Goal: Share content: Share content

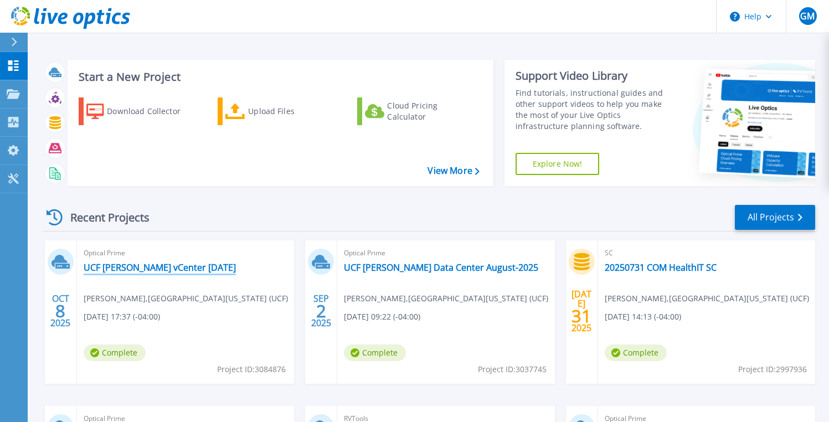
click at [124, 268] on link "UCF [PERSON_NAME] vCenter [DATE]" at bounding box center [160, 267] width 152 height 11
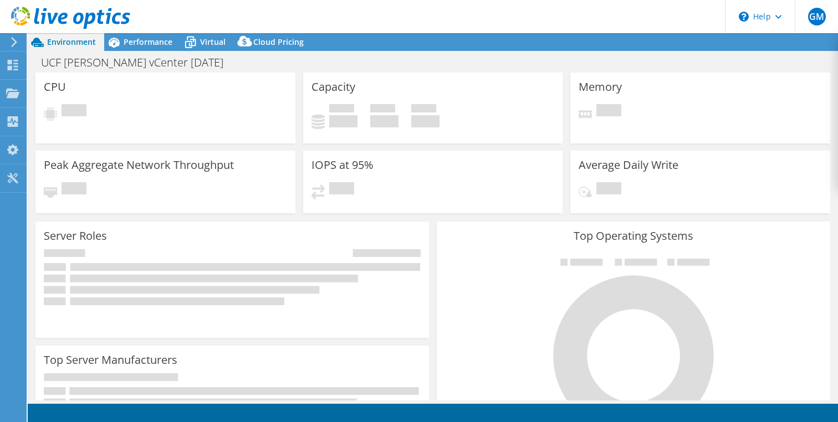
select select "USD"
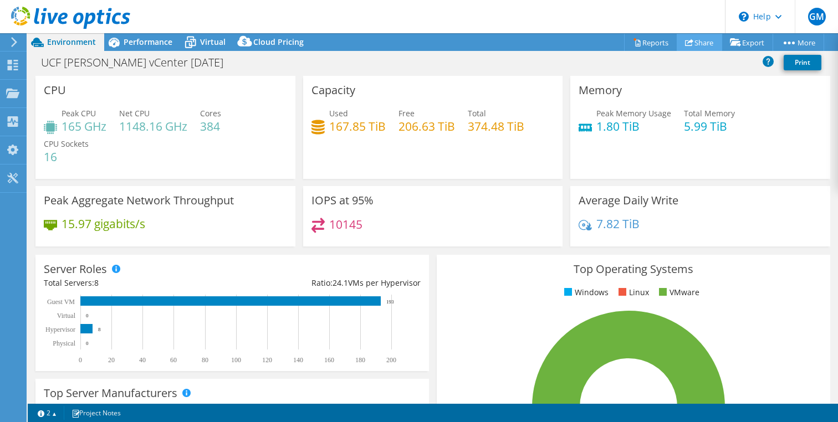
click at [688, 39] on link "Share" at bounding box center [698, 42] width 45 height 17
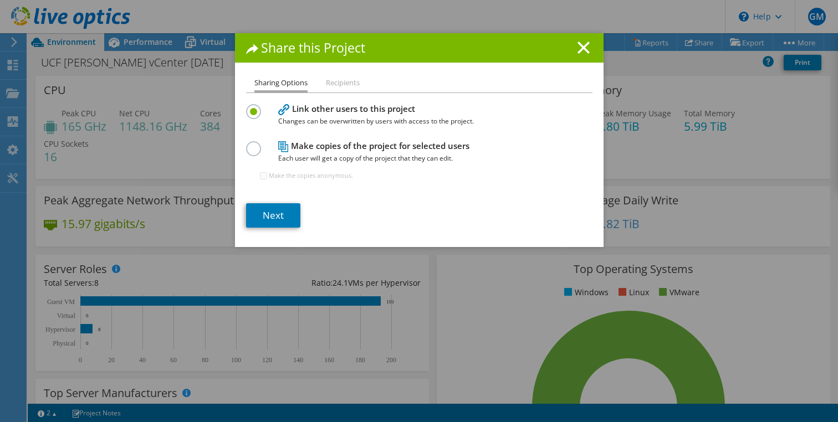
click at [343, 89] on li "Recipients" at bounding box center [343, 83] width 34 height 14
click at [338, 83] on li "Recipients" at bounding box center [343, 83] width 34 height 14
click at [265, 218] on link "Next" at bounding box center [273, 215] width 54 height 24
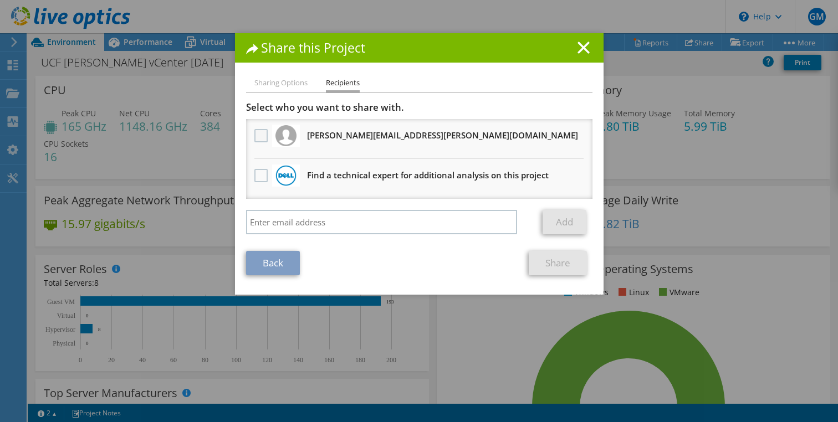
click at [254, 135] on label at bounding box center [262, 135] width 16 height 13
click at [0, 0] on input "checkbox" at bounding box center [0, 0] width 0 height 0
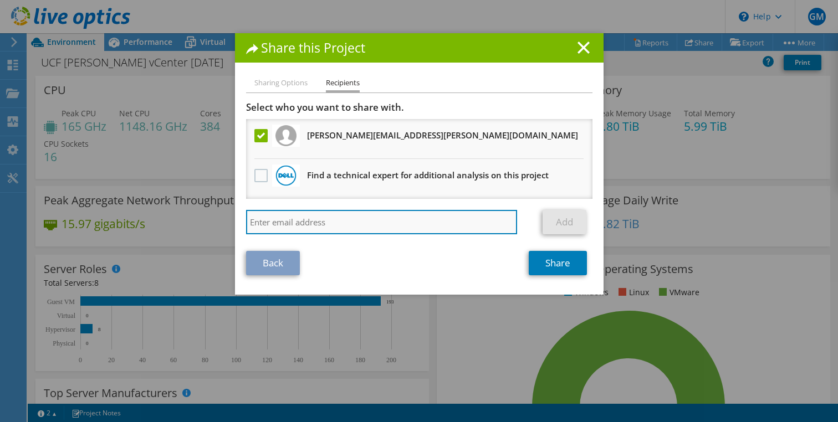
click at [290, 221] on input "search" at bounding box center [381, 222] width 271 height 24
paste input ""aestabrook@redesign-group.com" <aestabrook@redesign-group.com>"
drag, startPoint x: 371, startPoint y: 224, endPoint x: 0, endPoint y: 190, distance: 372.7
click at [0, 190] on html "GM End User Greg McCoy gmccoy@ucf.edu UNIVERSITY OF CENTRAL FLORIDA (UCF) My Pr…" at bounding box center [419, 211] width 838 height 422
click at [449, 219] on input "aestabrook@redesign-group.com>" at bounding box center [381, 222] width 271 height 24
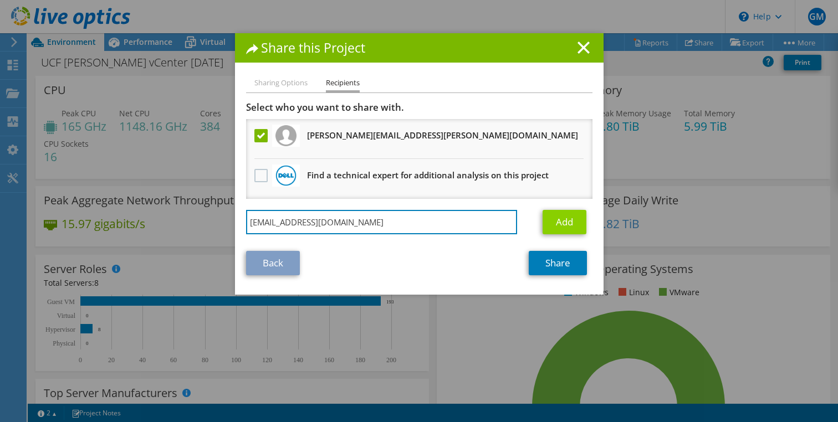
type input "aestabrook@redesign-group.com"
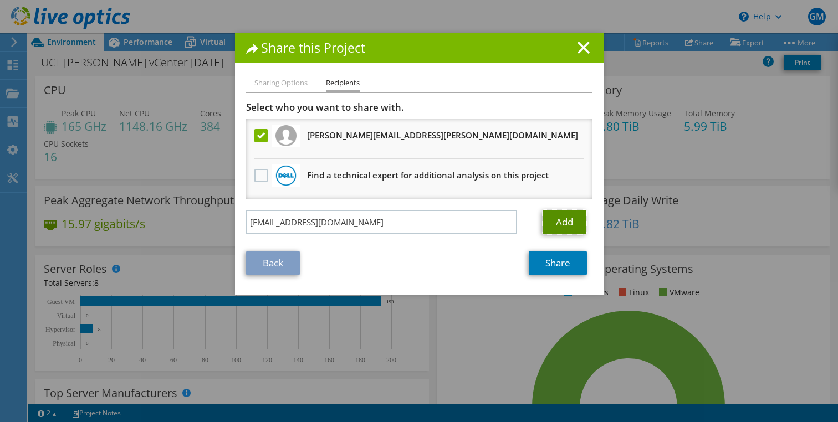
click at [567, 223] on link "Add" at bounding box center [564, 222] width 44 height 24
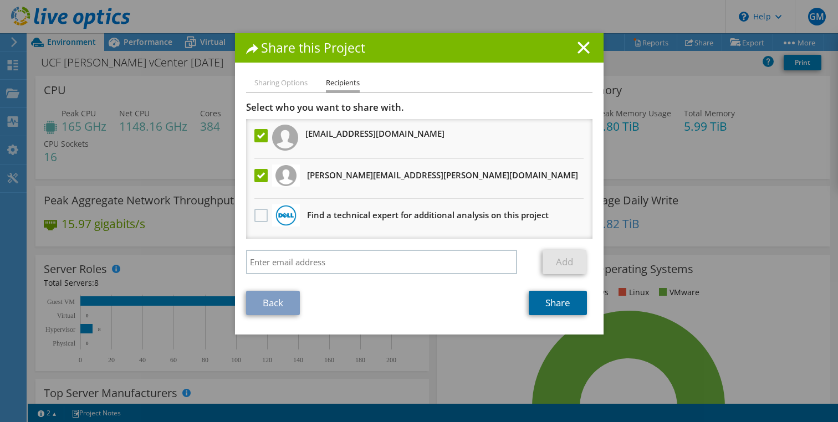
click at [544, 306] on link "Share" at bounding box center [557, 303] width 58 height 24
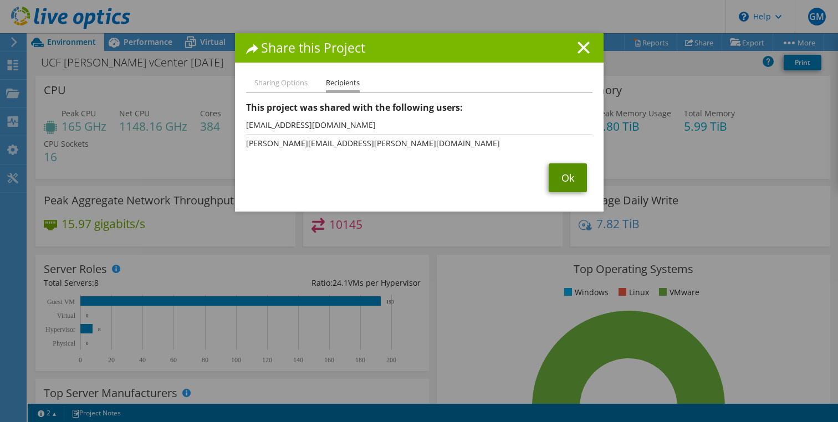
click at [576, 177] on link "Ok" at bounding box center [567, 177] width 38 height 29
